Goal: Task Accomplishment & Management: Manage account settings

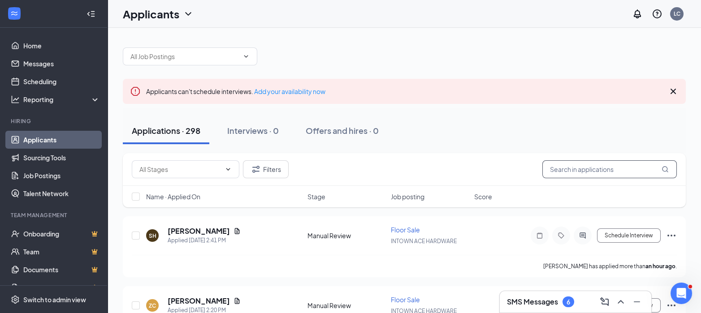
click at [609, 167] on input "text" at bounding box center [609, 169] width 134 height 18
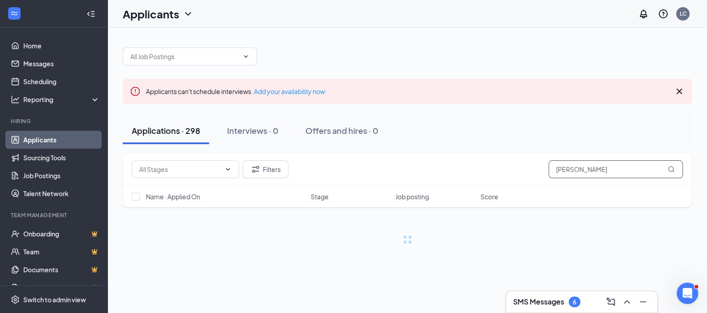
type input "[PERSON_NAME]"
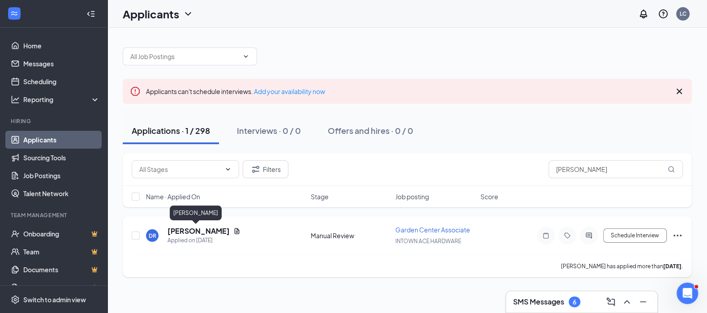
click at [202, 229] on h5 "[PERSON_NAME]" at bounding box center [199, 231] width 62 height 10
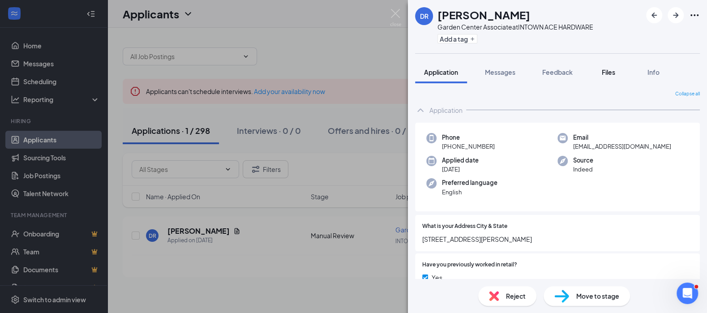
click at [607, 72] on span "Files" at bounding box center [608, 72] width 13 height 8
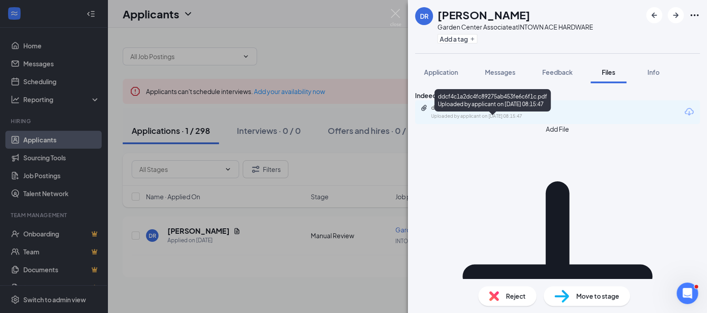
click at [524, 112] on div "ddcf4c1a2dc4fc89275ab453fe6c6f1c.pdf" at bounding box center [493, 107] width 125 height 7
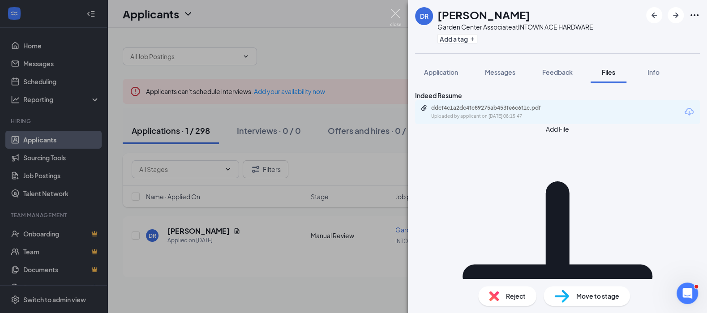
click at [393, 12] on img at bounding box center [395, 17] width 11 height 17
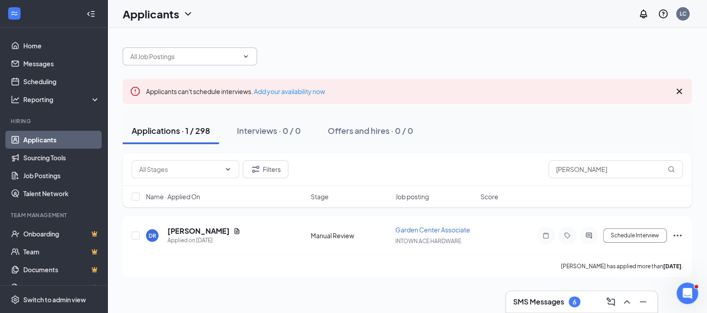
click at [243, 53] on icon "ChevronDown" at bounding box center [245, 56] width 7 height 7
type input "floor sales"
click at [248, 53] on icon "ChevronDown" at bounding box center [245, 56] width 7 height 7
click at [220, 54] on input "floor sales" at bounding box center [184, 57] width 108 height 10
click at [228, 168] on icon "ChevronDown" at bounding box center [227, 169] width 7 height 7
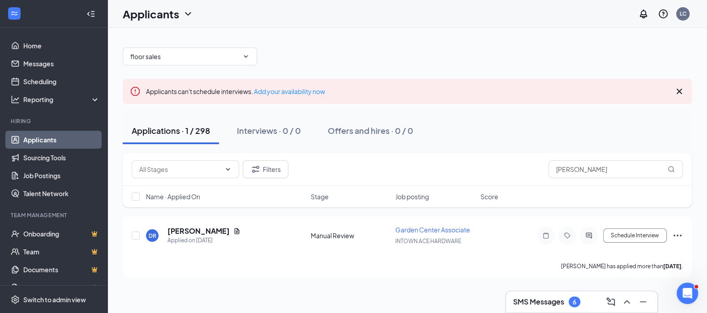
click at [45, 135] on link "Applicants" at bounding box center [61, 140] width 77 height 18
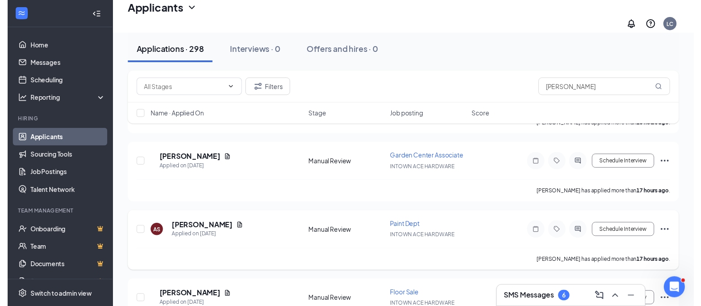
scroll to position [1344, 0]
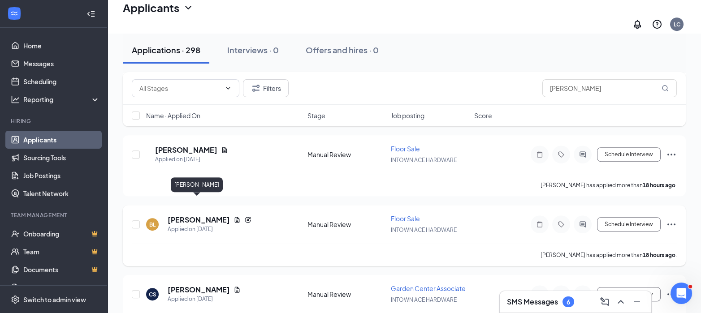
click at [189, 215] on h5 "[PERSON_NAME]" at bounding box center [199, 220] width 62 height 10
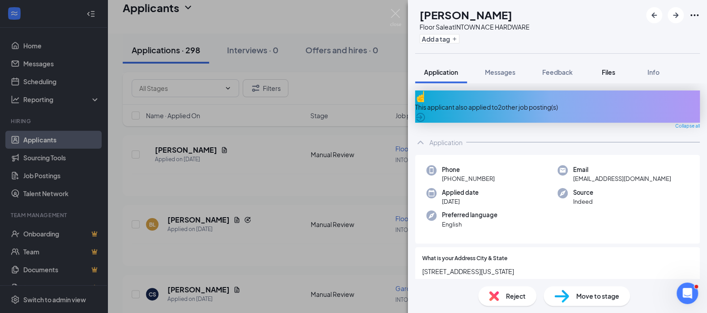
click at [611, 73] on span "Files" at bounding box center [608, 72] width 13 height 8
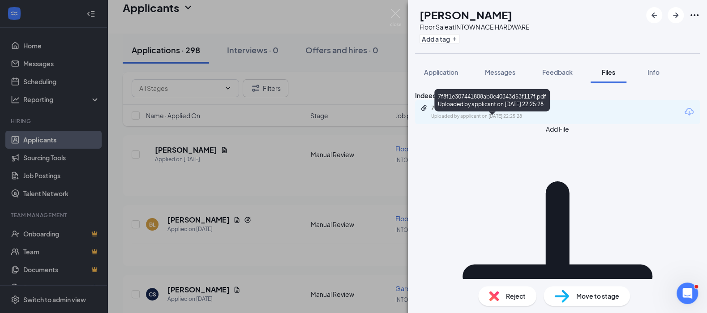
click at [517, 112] on div "7f8f1e307441808ab0e40343d53f117f.pdf" at bounding box center [493, 107] width 125 height 7
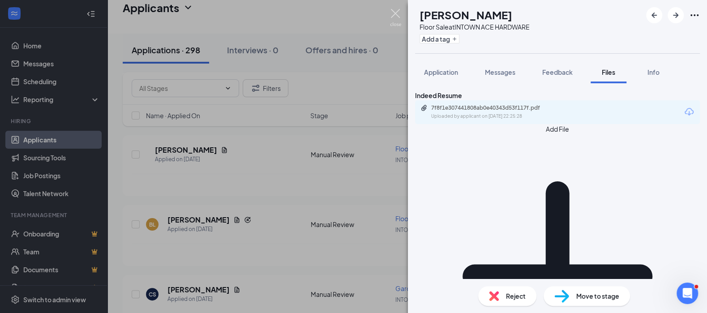
click at [395, 13] on img at bounding box center [395, 17] width 11 height 17
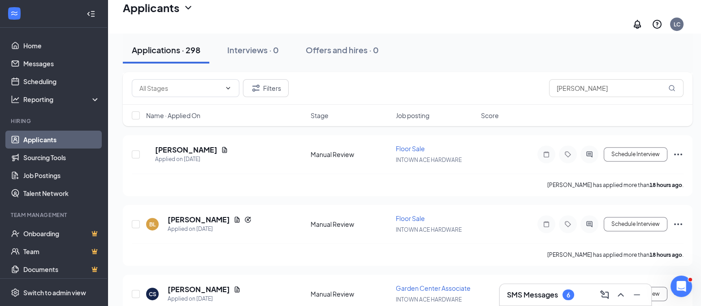
click at [195, 134] on div "Filters [PERSON_NAME] Name · Applied On Stage Job posting Score" at bounding box center [407, 103] width 569 height 63
click at [207, 133] on div "Filters [PERSON_NAME] Name · Applied On Stage Job posting Score" at bounding box center [407, 103] width 569 height 63
click at [181, 134] on div "Filters [PERSON_NAME] Name · Applied On Stage Job posting Score" at bounding box center [407, 103] width 569 height 63
click at [182, 133] on div "Filters [PERSON_NAME] Name · Applied On Stage Job posting Score" at bounding box center [407, 103] width 569 height 63
click at [172, 133] on div "Filters [PERSON_NAME] Name · Applied On Stage Job posting Score" at bounding box center [407, 103] width 569 height 63
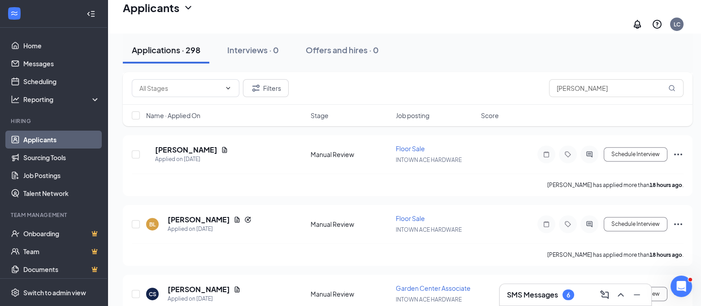
click at [218, 134] on div "Filters [PERSON_NAME] Name · Applied On Stage Job posting Score" at bounding box center [407, 103] width 569 height 63
click at [416, 129] on div "Filters [PERSON_NAME] Name · Applied On Stage Job posting Score" at bounding box center [407, 103] width 569 height 63
click at [199, 131] on div "Filters [PERSON_NAME] Name · Applied On Stage Job posting Score" at bounding box center [407, 103] width 569 height 63
click at [234, 135] on div "Filters [PERSON_NAME] Name · Applied On Stage Job posting Score" at bounding box center [407, 103] width 569 height 63
click at [177, 133] on div "Filters [PERSON_NAME] Name · Applied On Stage Job posting Score" at bounding box center [407, 103] width 569 height 63
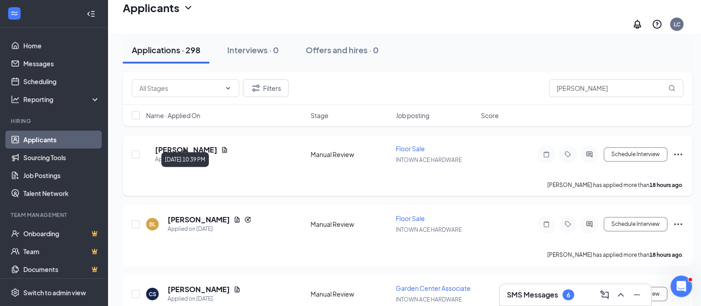
click at [178, 155] on div "Applied on [DATE]" at bounding box center [191, 159] width 73 height 9
click at [173, 145] on h5 "[PERSON_NAME]" at bounding box center [186, 150] width 62 height 10
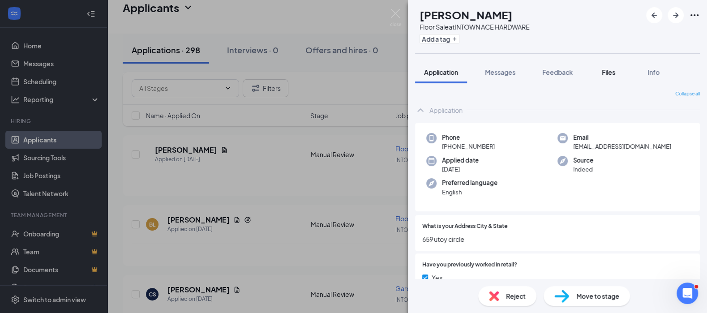
click at [609, 72] on span "Files" at bounding box center [608, 72] width 13 height 8
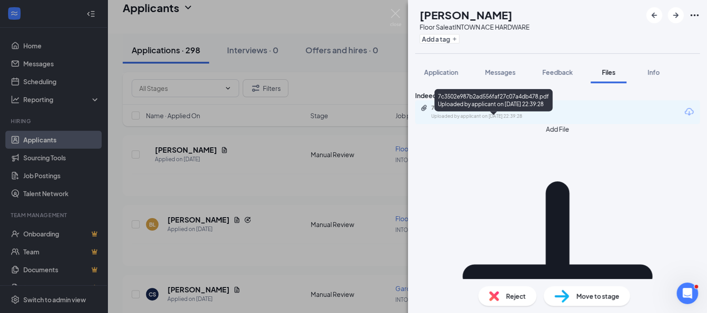
click at [490, 112] on div "7c3502e987b2ad556faf27c07a4db478.pdf" at bounding box center [493, 107] width 125 height 7
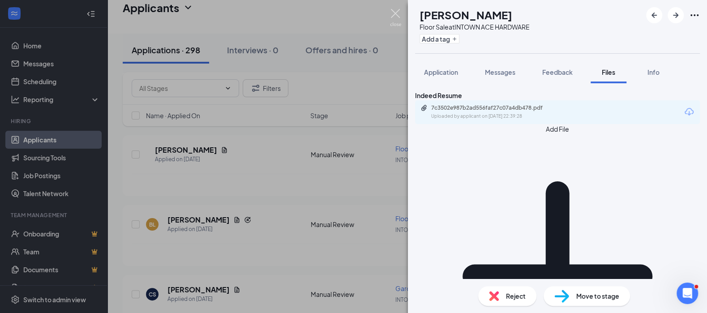
click at [391, 11] on img at bounding box center [395, 17] width 11 height 17
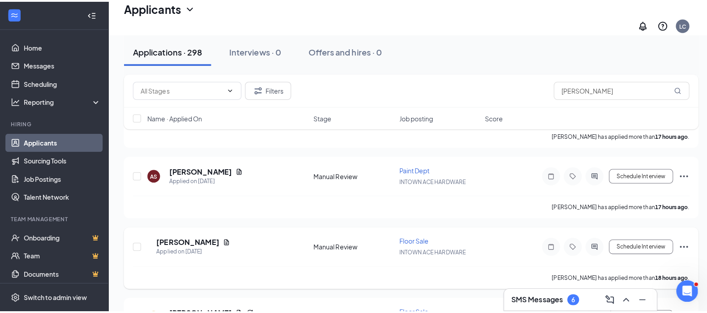
scroll to position [1238, 0]
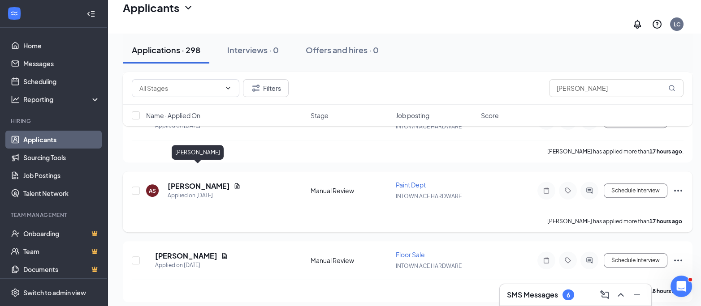
click at [197, 181] on h5 "[PERSON_NAME]" at bounding box center [199, 186] width 62 height 10
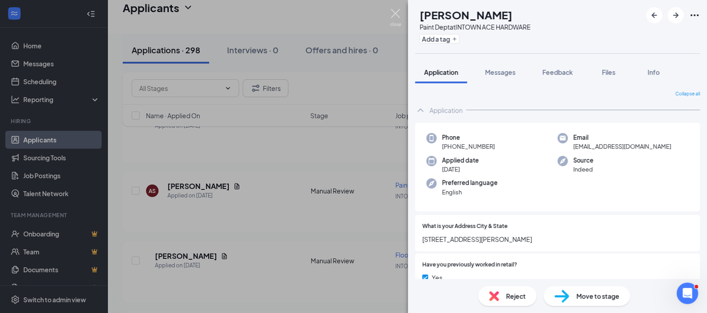
click at [396, 14] on img at bounding box center [395, 17] width 11 height 17
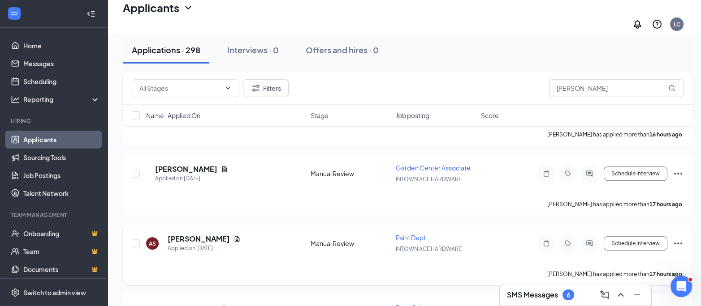
scroll to position [1167, 0]
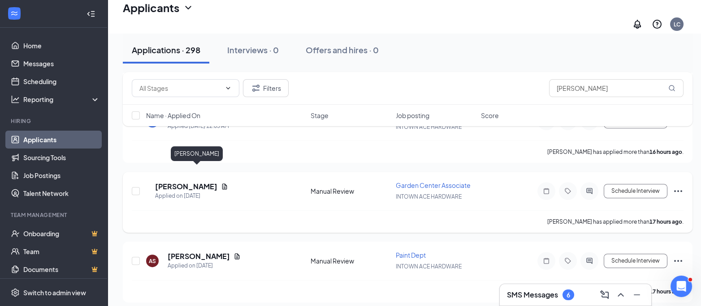
click at [207, 182] on h5 "[PERSON_NAME]" at bounding box center [186, 187] width 62 height 10
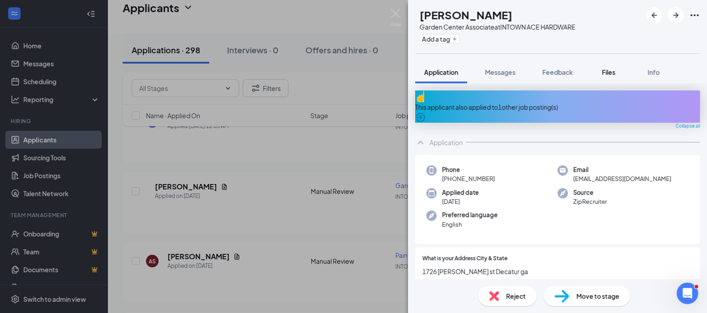
click at [611, 71] on span "Files" at bounding box center [608, 72] width 13 height 8
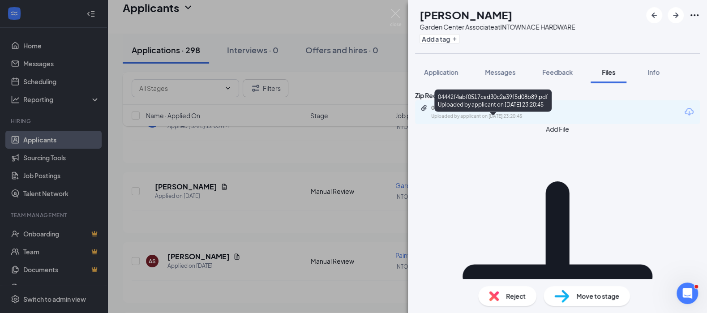
click at [509, 112] on div "04442f4abf0517cad30c2a39f5d08b89.pdf" at bounding box center [493, 107] width 125 height 7
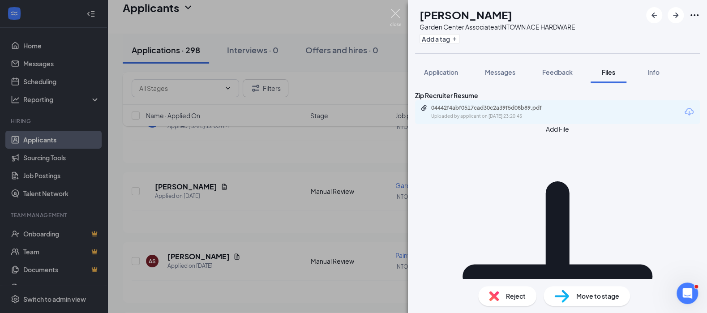
click at [397, 14] on img at bounding box center [395, 17] width 11 height 17
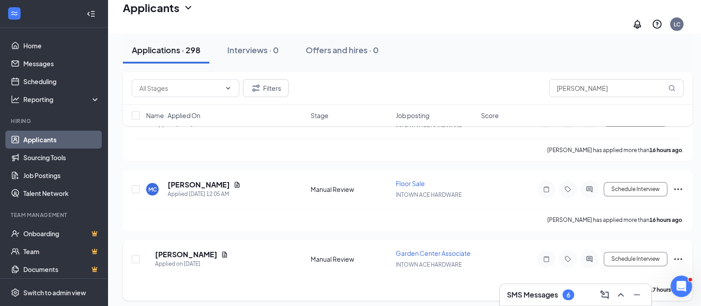
scroll to position [1097, 0]
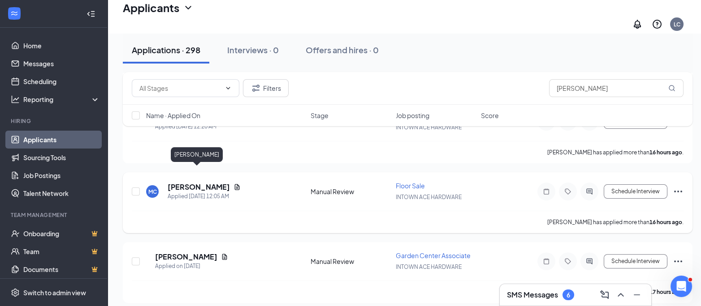
click at [182, 182] on h5 "[PERSON_NAME]" at bounding box center [199, 187] width 62 height 10
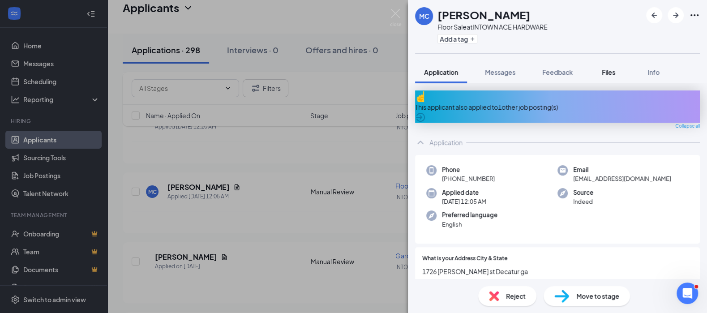
click at [611, 70] on span "Files" at bounding box center [608, 72] width 13 height 8
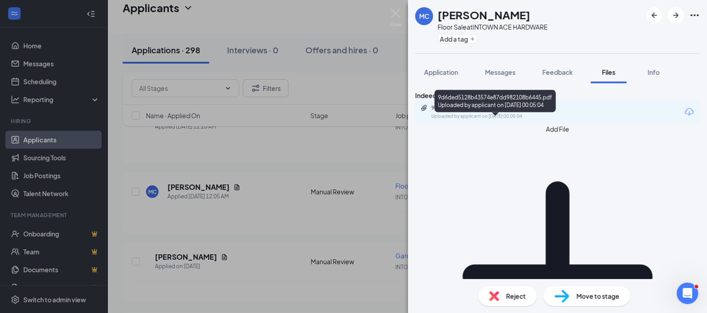
click at [502, 112] on div "9d6ded5128b43574e87dd982108b6445.pdf" at bounding box center [493, 107] width 125 height 7
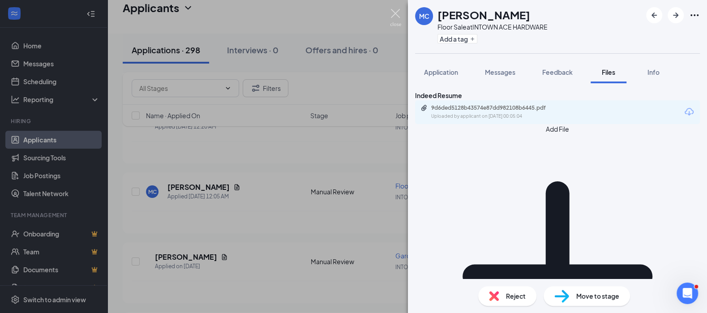
click at [391, 13] on img at bounding box center [395, 17] width 11 height 17
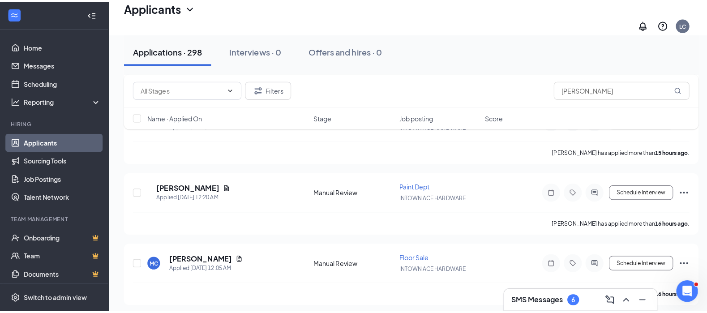
scroll to position [1026, 0]
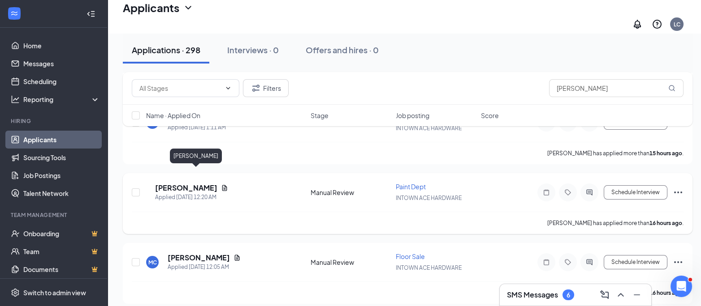
click at [189, 183] on h5 "[PERSON_NAME]" at bounding box center [186, 188] width 62 height 10
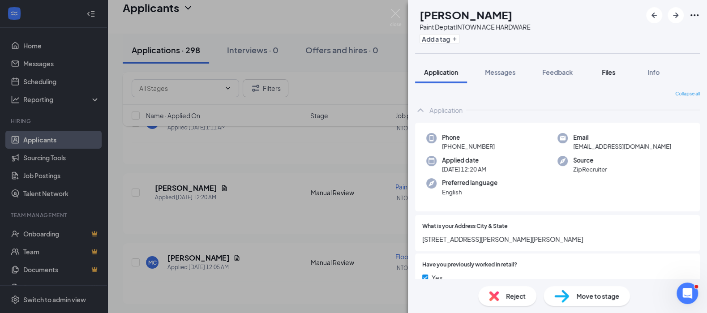
click at [603, 69] on span "Files" at bounding box center [608, 72] width 13 height 8
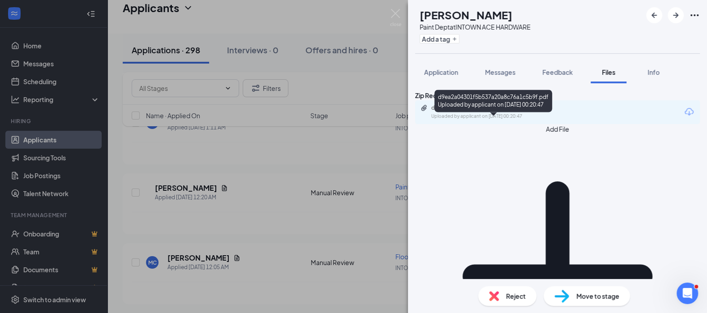
click at [472, 112] on div "d9ea2a04301f5b537a20a8c76a1c5b9f.pdf" at bounding box center [493, 107] width 125 height 7
